Goal: Task Accomplishment & Management: Use online tool/utility

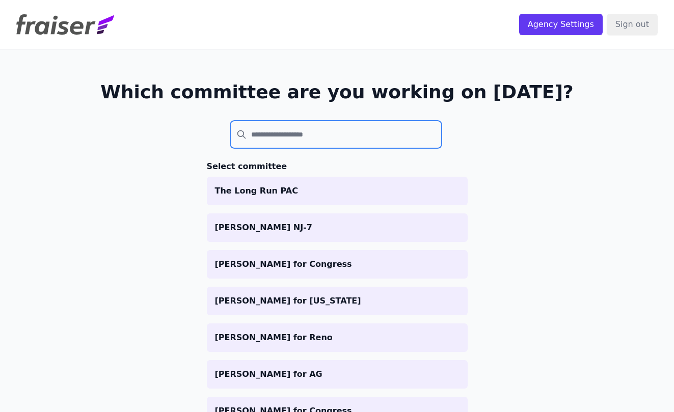
click at [376, 140] on input "search" at bounding box center [336, 135] width 212 height 28
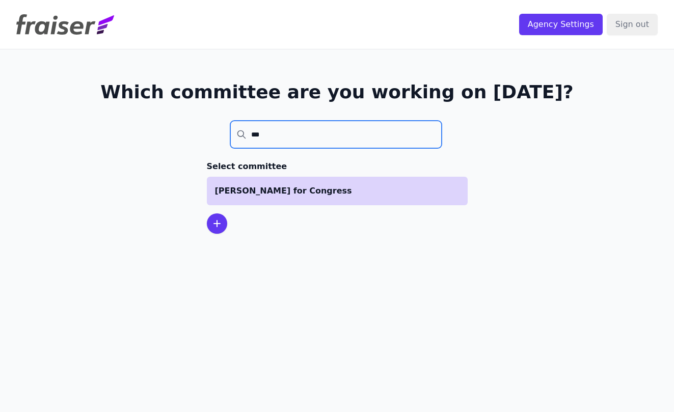
type input "***"
click at [322, 186] on p "[PERSON_NAME] for Congress" at bounding box center [337, 191] width 245 height 12
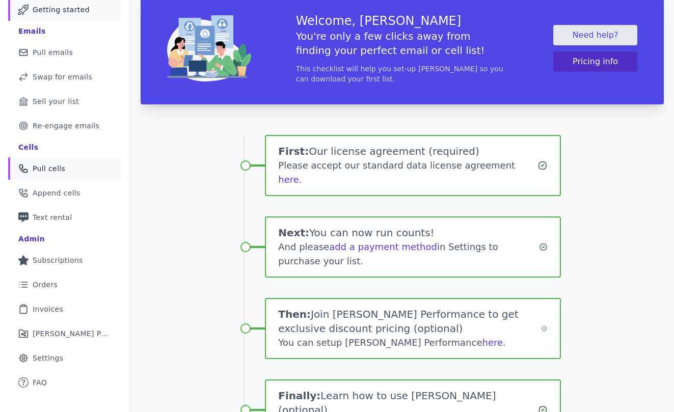
scroll to position [28, 0]
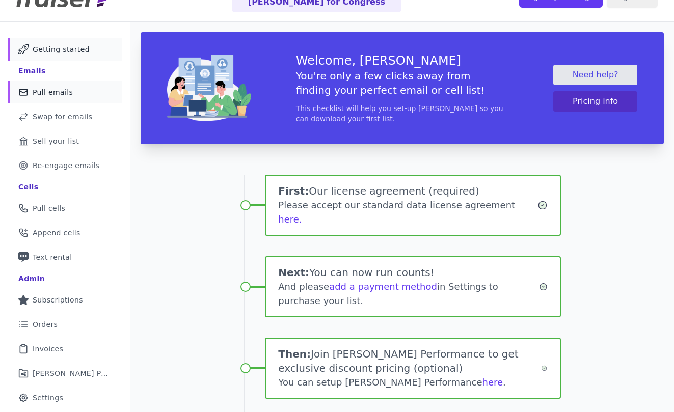
click at [72, 86] on link "Mail Icon Outline of a mail envelope Pull emails" at bounding box center [65, 92] width 114 height 22
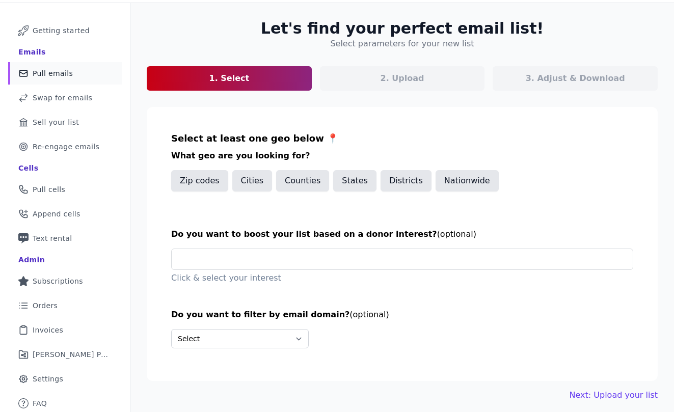
scroll to position [47, 0]
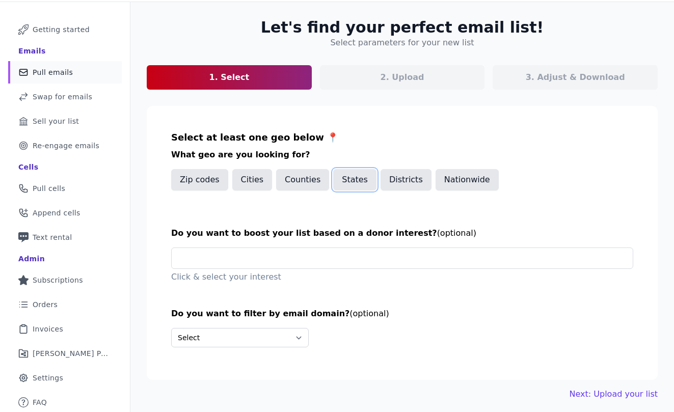
click at [340, 185] on button "States" at bounding box center [354, 179] width 43 height 21
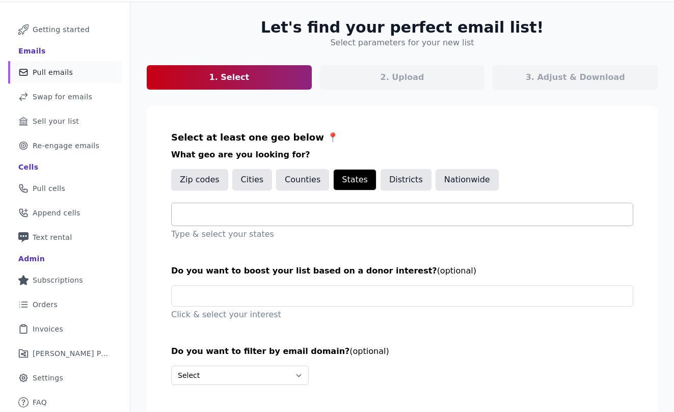
click at [325, 216] on input "text" at bounding box center [406, 214] width 453 height 12
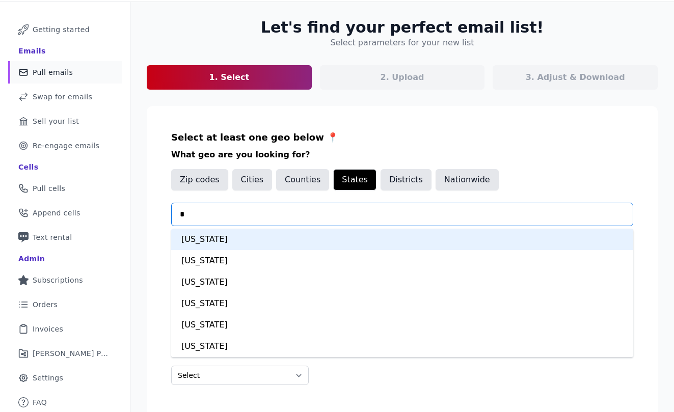
type input "**"
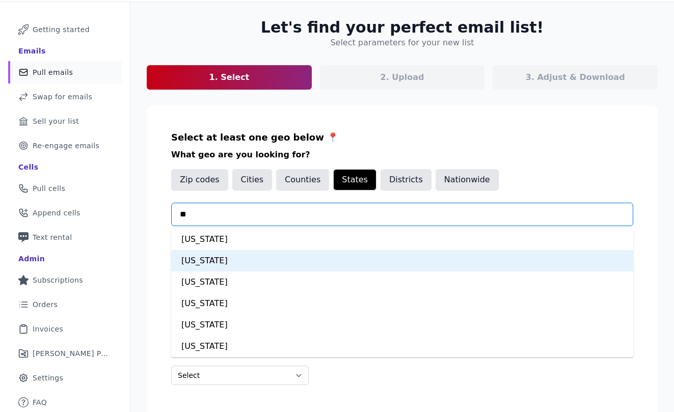
click at [289, 264] on div "Michigan" at bounding box center [402, 260] width 462 height 21
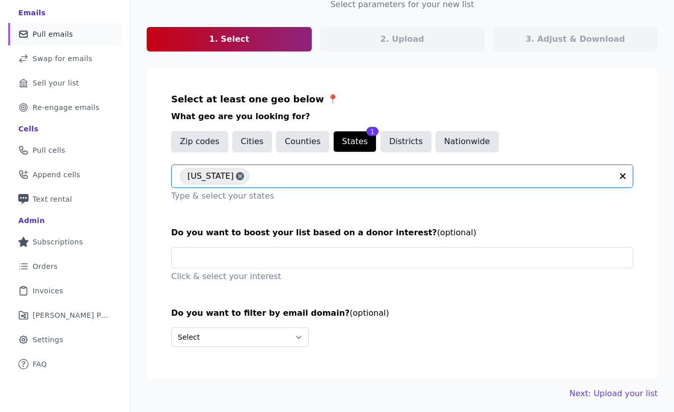
scroll to position [90, 0]
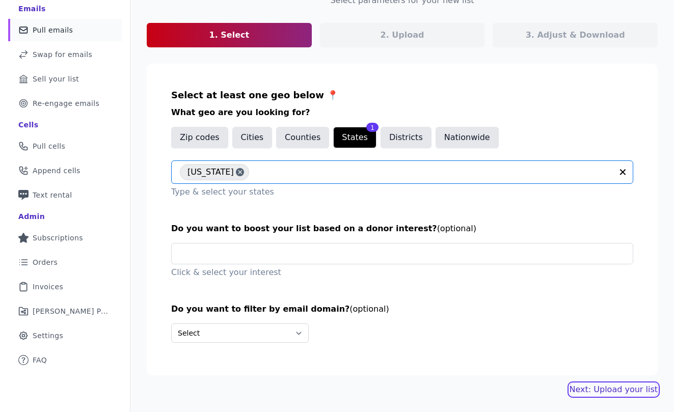
click at [623, 386] on link "Next: Upload your list" at bounding box center [614, 390] width 88 height 12
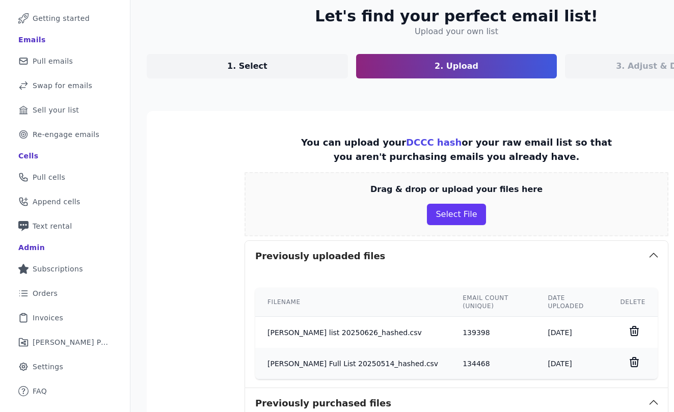
scroll to position [63, 0]
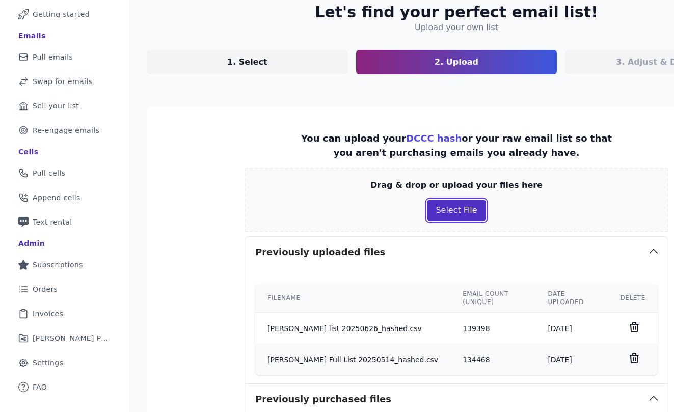
click at [440, 214] on button "Select File" at bounding box center [456, 210] width 59 height 21
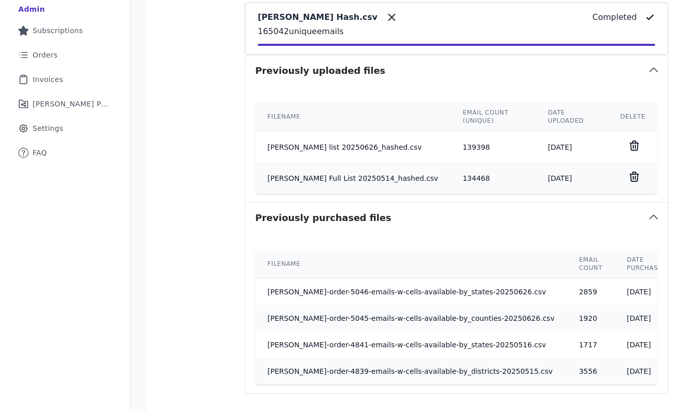
scroll to position [397, 0]
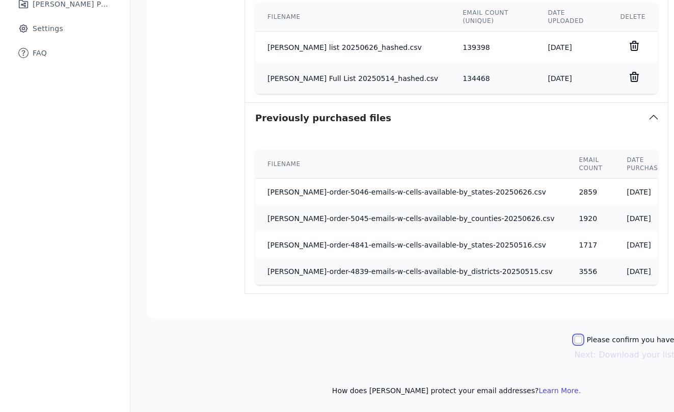
click at [574, 340] on input "Please confirm you have all correct lists uploaded." at bounding box center [578, 340] width 8 height 8
checkbox input "true"
click at [574, 360] on button "Next: Download your list" at bounding box center [624, 355] width 100 height 12
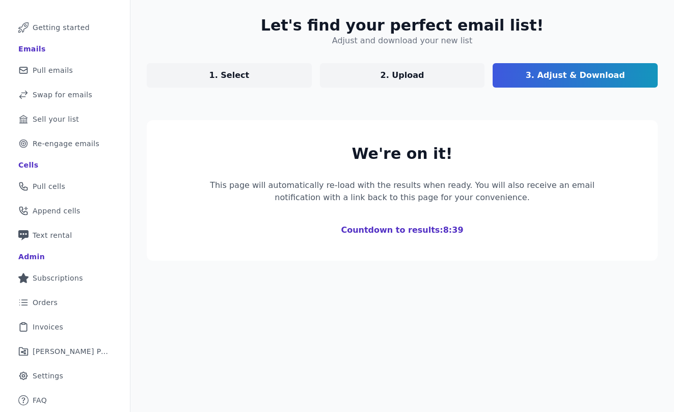
scroll to position [199, 0]
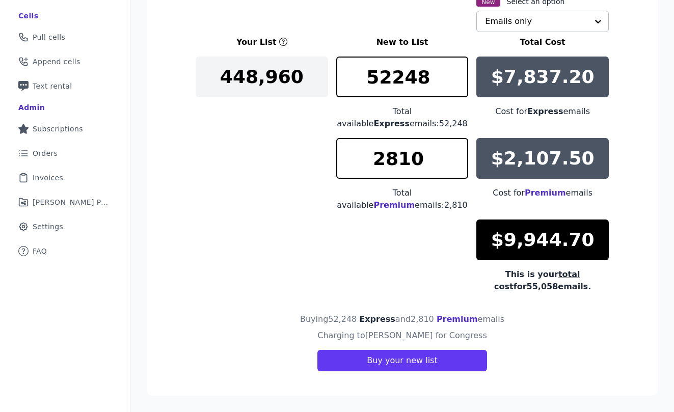
click at [502, 23] on input "text" at bounding box center [536, 21] width 103 height 20
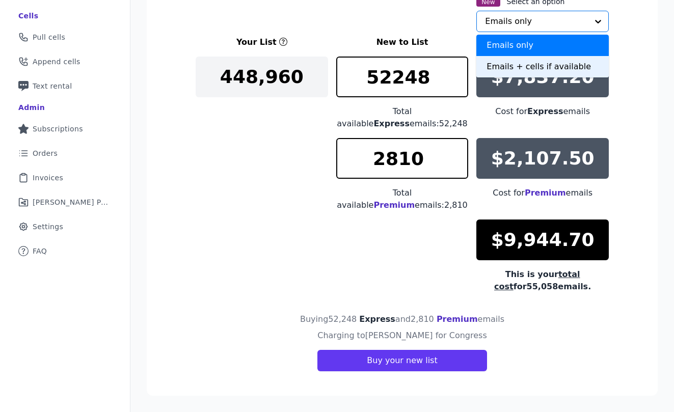
click at [513, 64] on div "Emails + cells if available" at bounding box center [543, 66] width 133 height 21
